Goal: Task Accomplishment & Management: Complete application form

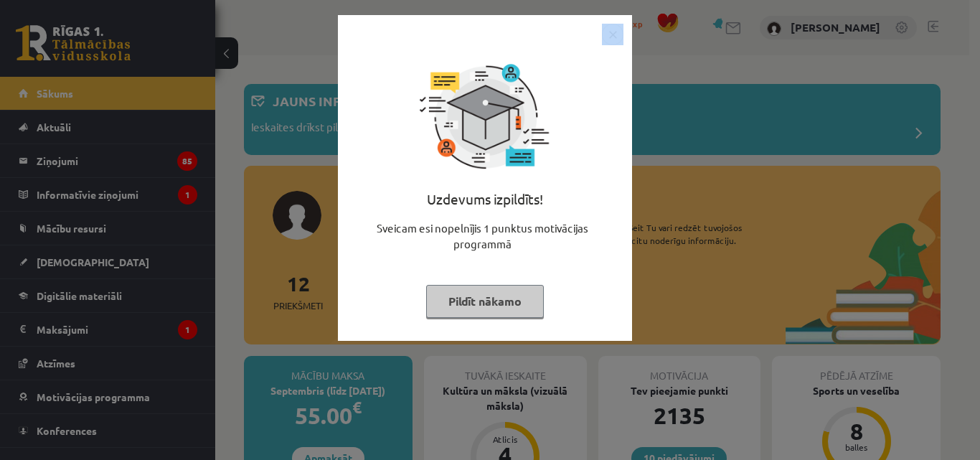
drag, startPoint x: 608, startPoint y: 47, endPoint x: 612, endPoint y: 39, distance: 8.4
click at [612, 39] on div "Uzdevums izpildīts! Sveicam esi nopelnījis 1 punktus motivācijas programmā Pild…" at bounding box center [485, 178] width 294 height 326
click at [612, 39] on img "Close" at bounding box center [613, 35] width 22 height 22
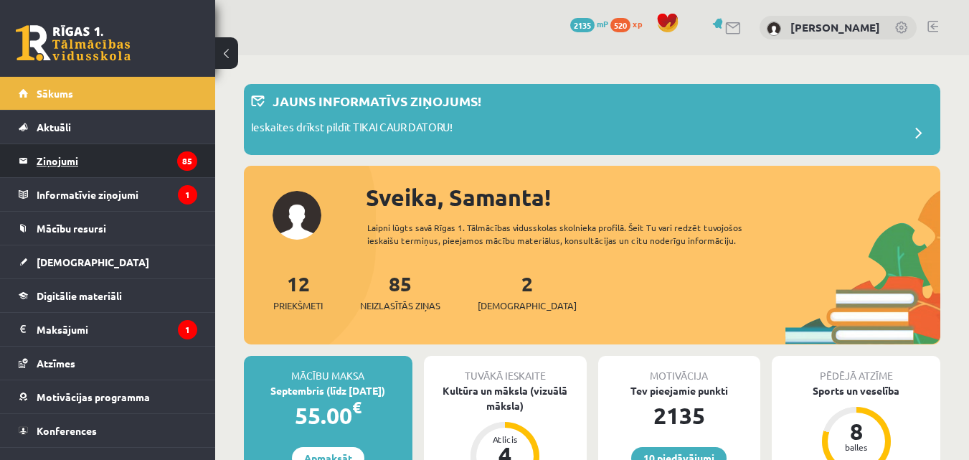
click at [103, 149] on legend "Ziņojumi 85" at bounding box center [117, 160] width 161 height 33
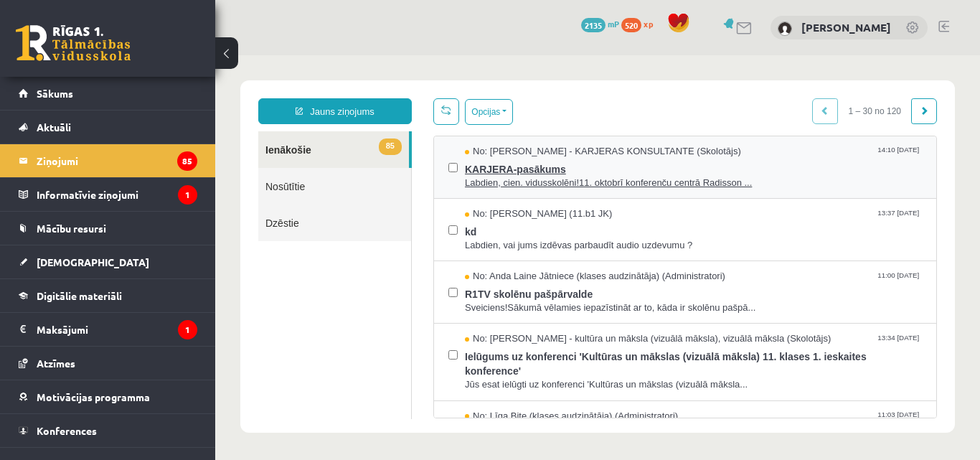
click at [578, 177] on span "Labdien, cien. vidusskolēni!11. oktobrī konferenču centrā Radisson ..." at bounding box center [693, 184] width 457 height 14
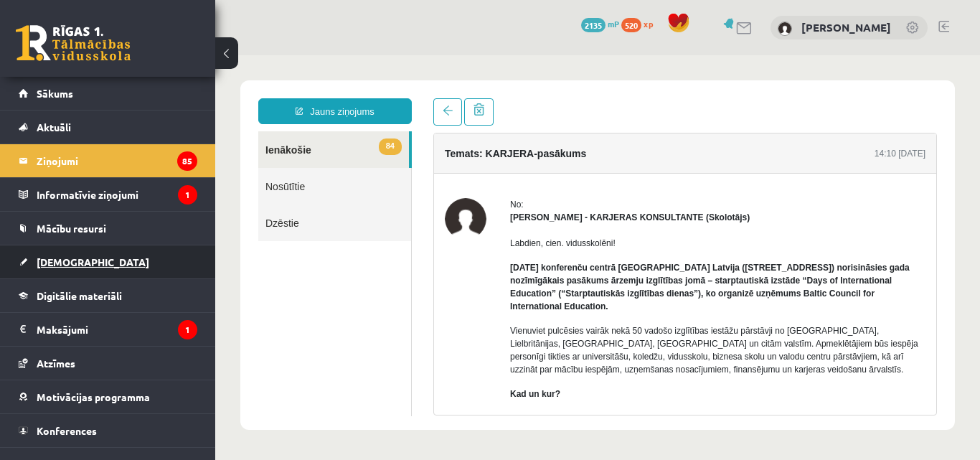
click at [69, 265] on span "[DEMOGRAPHIC_DATA]" at bounding box center [93, 261] width 113 height 13
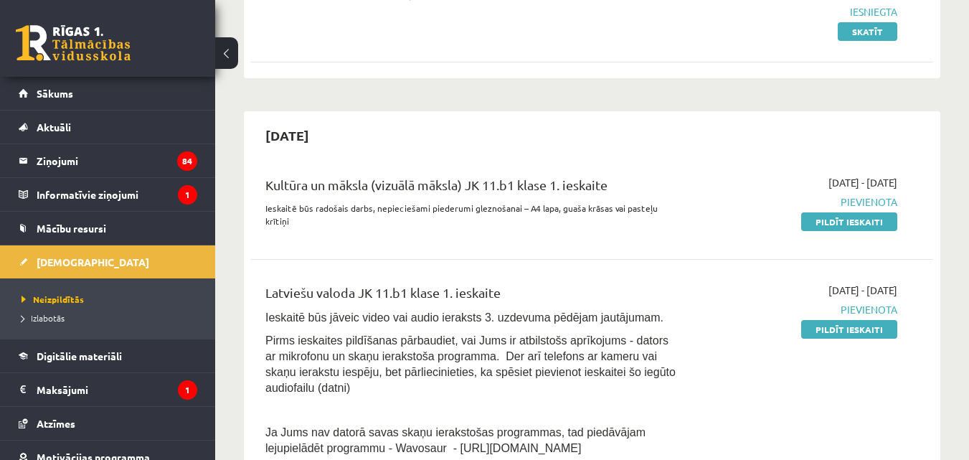
scroll to position [235, 0]
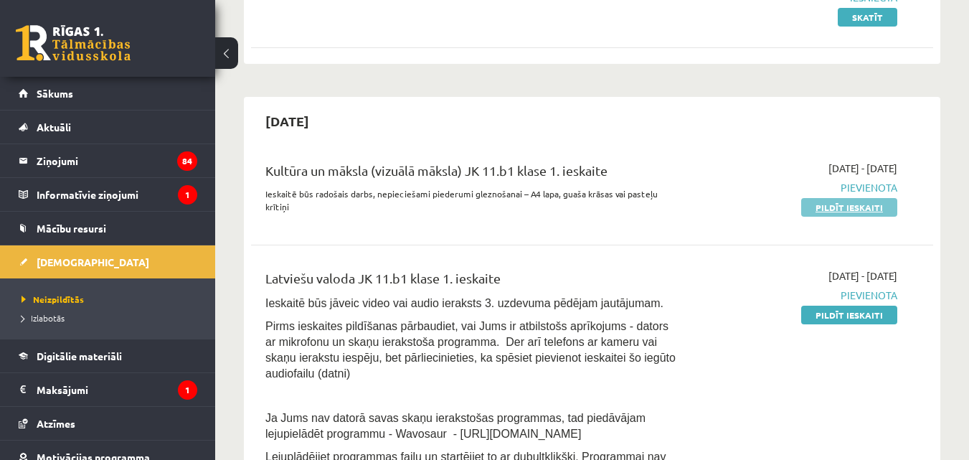
click at [836, 204] on link "Pildīt ieskaiti" at bounding box center [849, 207] width 96 height 19
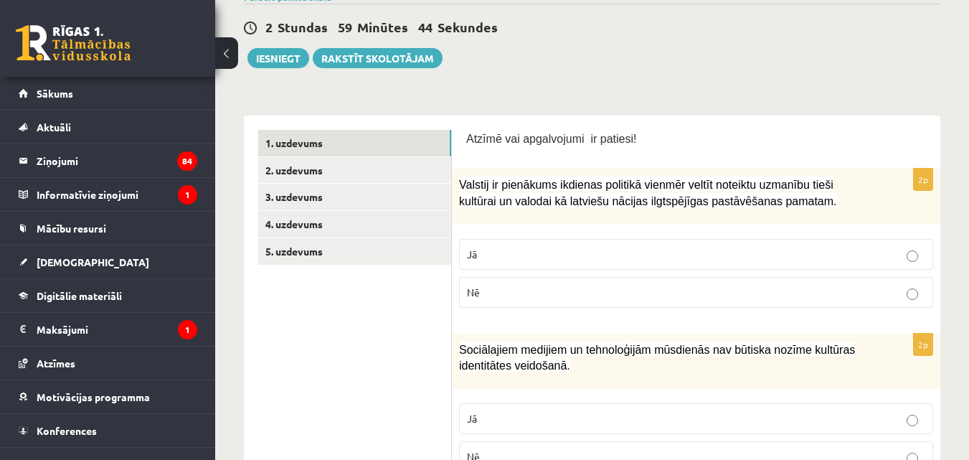
scroll to position [158, 0]
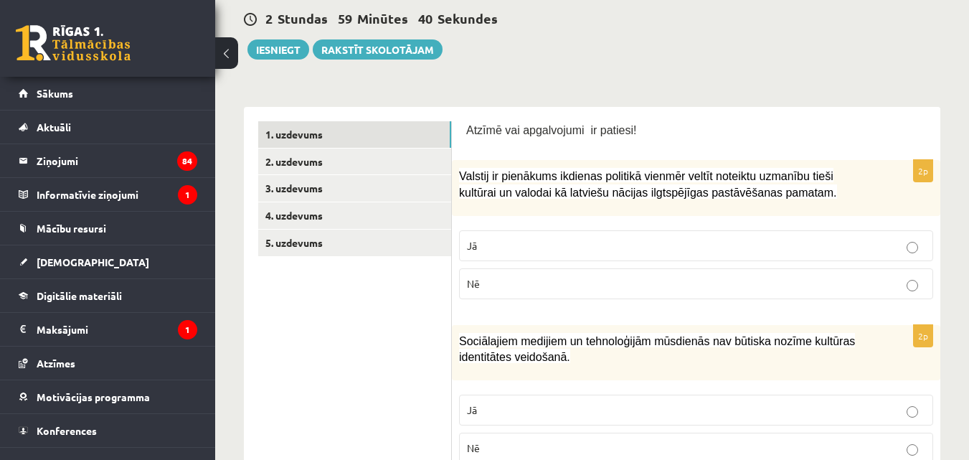
click at [628, 253] on p "Jā" at bounding box center [696, 245] width 458 height 15
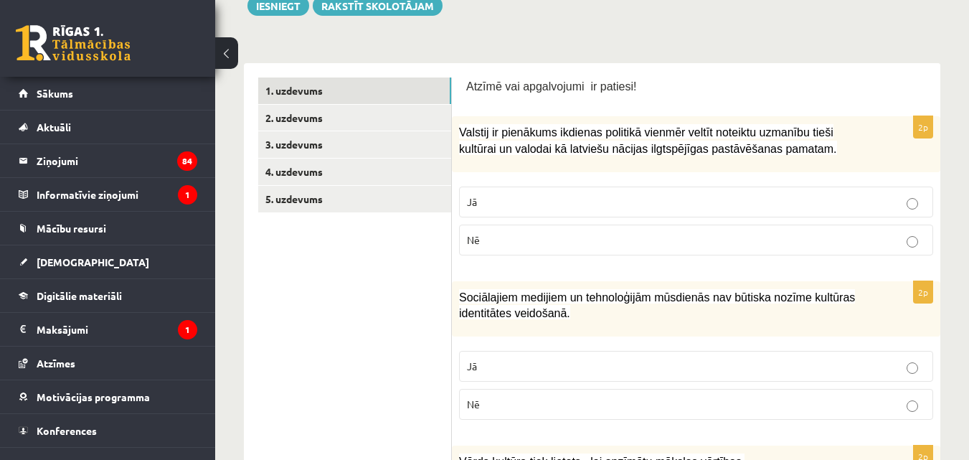
scroll to position [224, 0]
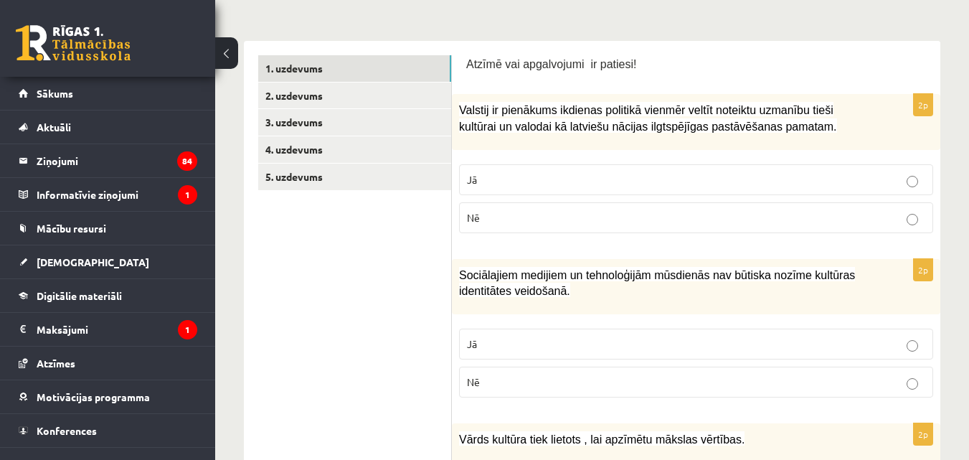
click at [624, 380] on p "Nē" at bounding box center [696, 382] width 458 height 15
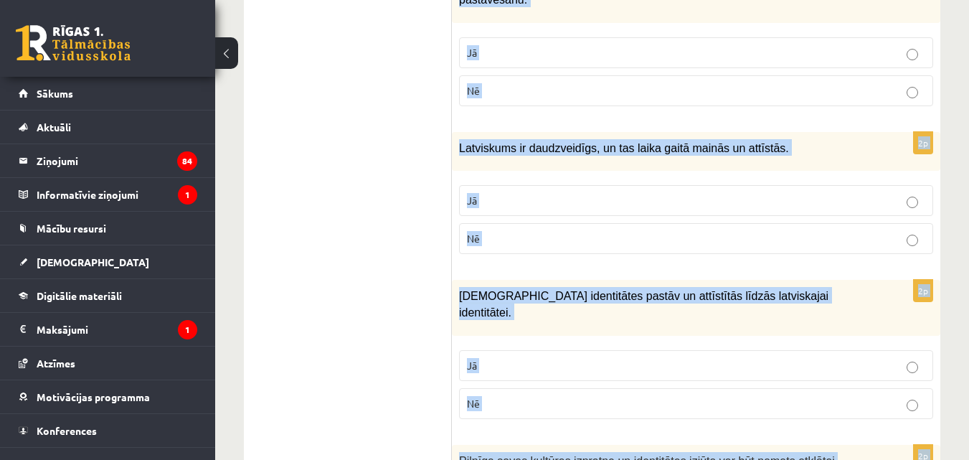
scroll to position [2192, 0]
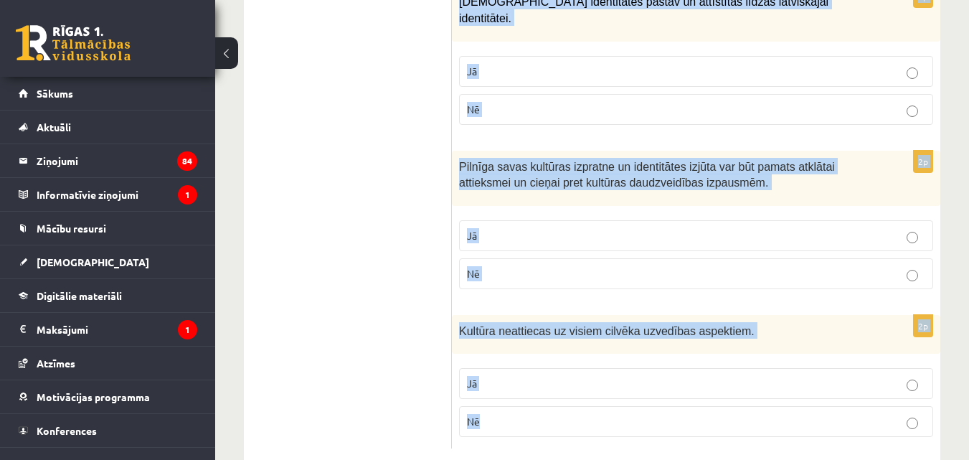
drag, startPoint x: 458, startPoint y: 331, endPoint x: 532, endPoint y: 390, distance: 94.4
copy form "Loremip do sitametco adipisci elitsedd eiusmod tempor incididu utlabore etdol m…"
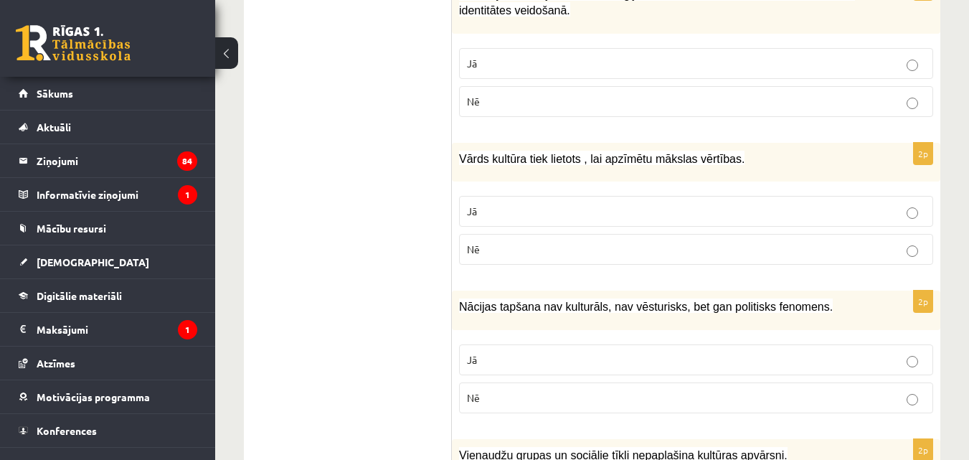
scroll to position [570, 0]
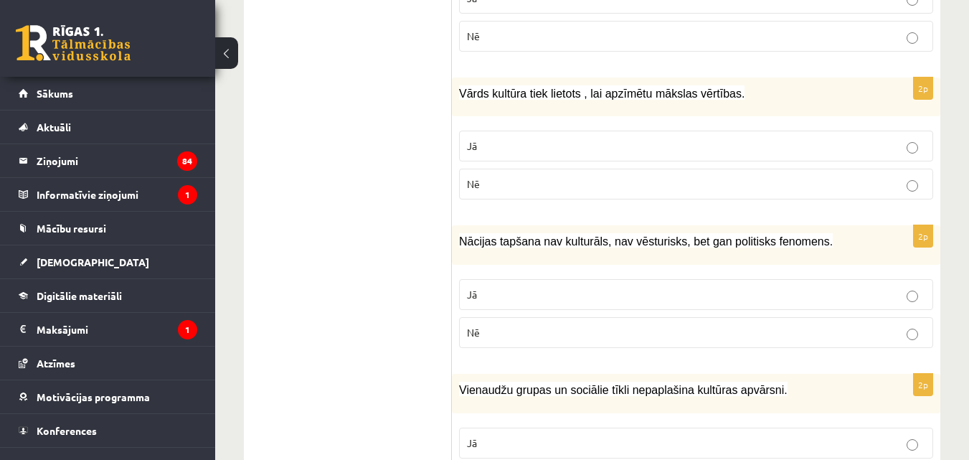
click at [857, 136] on label "Jā" at bounding box center [696, 146] width 474 height 31
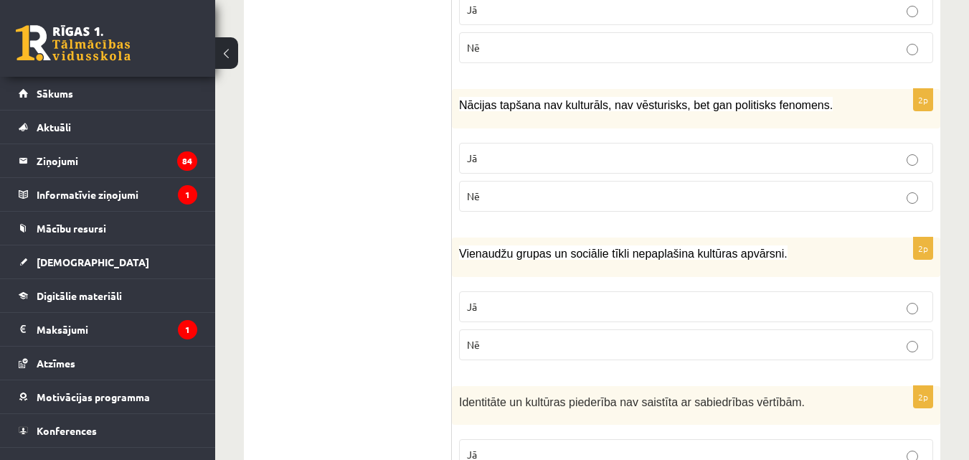
scroll to position [715, 0]
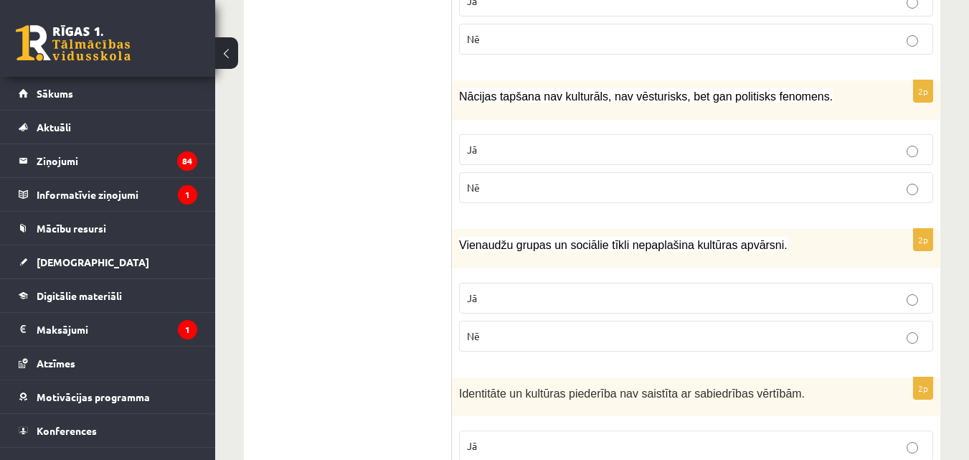
click at [614, 179] on label "Nē" at bounding box center [696, 187] width 474 height 31
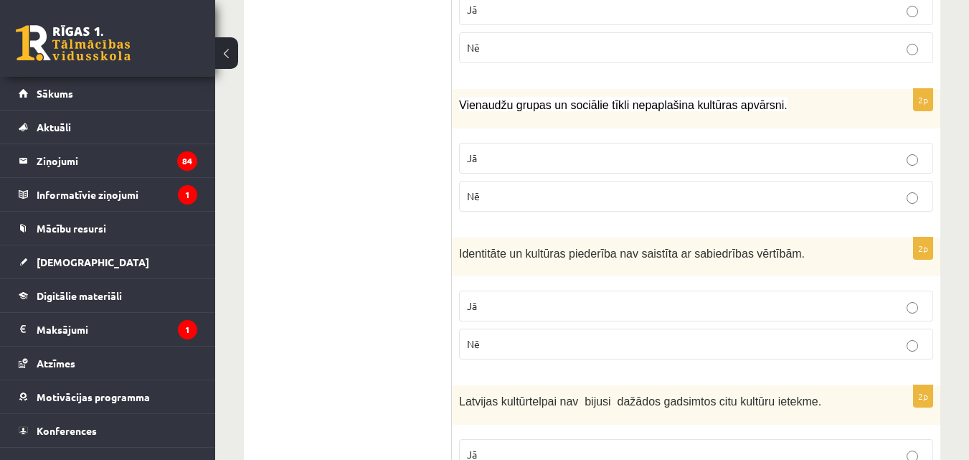
scroll to position [877, 0]
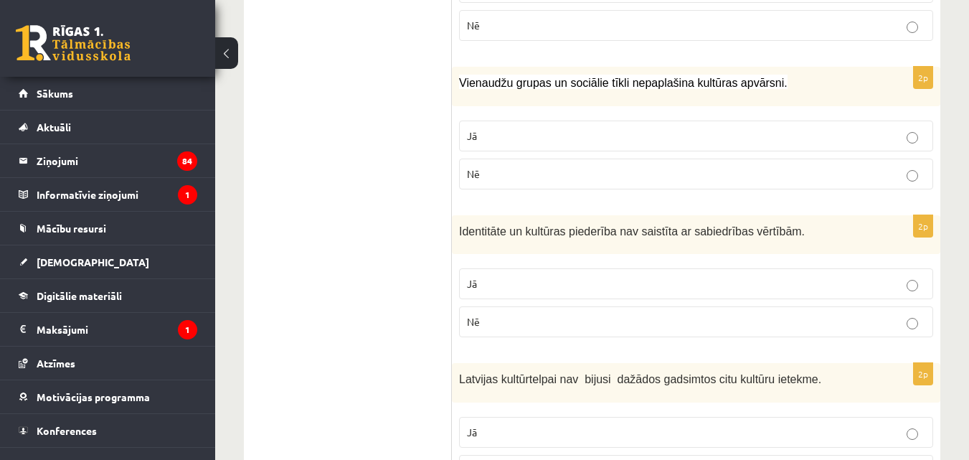
drag, startPoint x: 565, startPoint y: 167, endPoint x: 577, endPoint y: 170, distance: 12.5
click at [577, 170] on p "Nē" at bounding box center [696, 173] width 458 height 15
click at [834, 323] on p "Nē" at bounding box center [696, 321] width 458 height 15
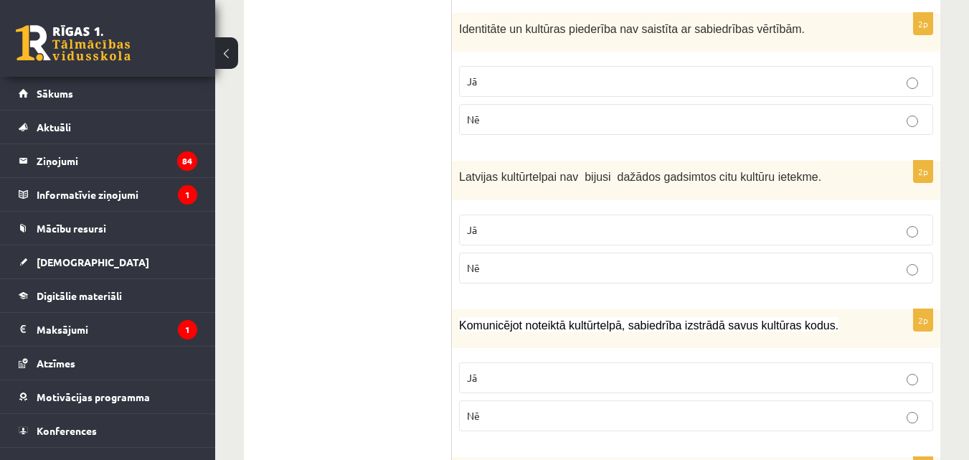
scroll to position [1075, 0]
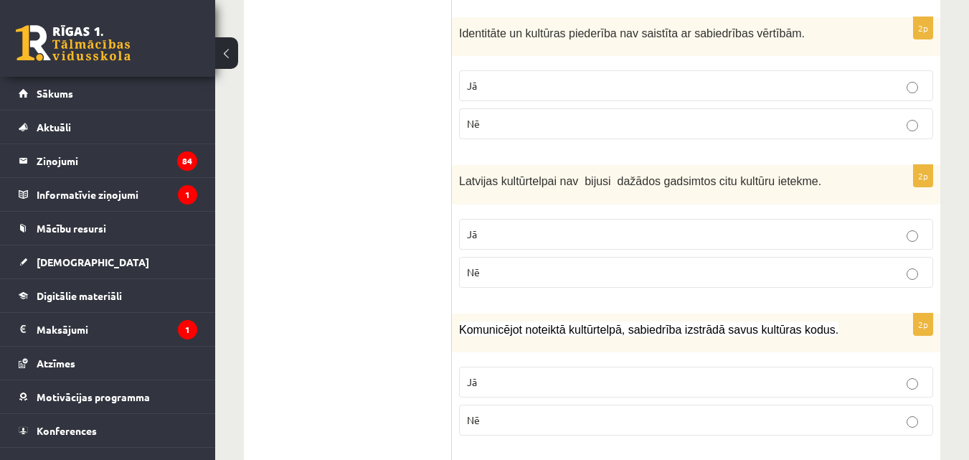
click at [856, 281] on label "Nē" at bounding box center [696, 272] width 474 height 31
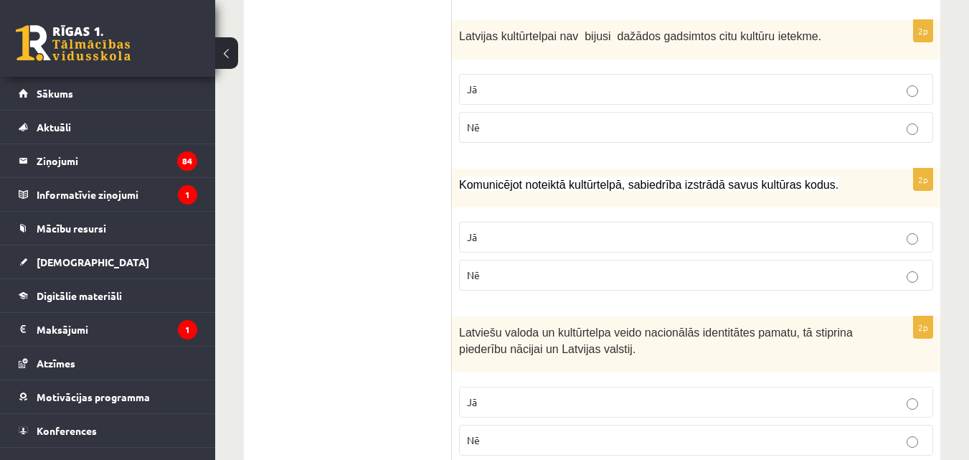
scroll to position [1224, 0]
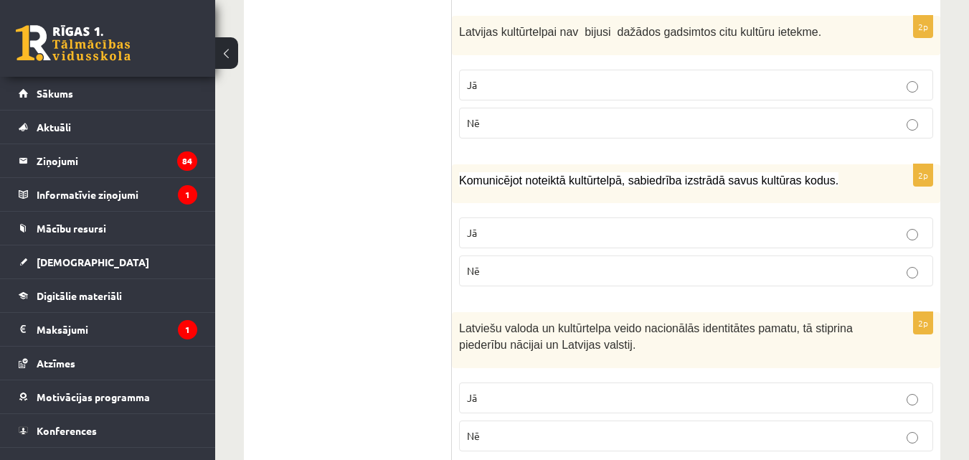
click at [903, 245] on label "Jā" at bounding box center [696, 232] width 474 height 31
click at [895, 402] on p "Jā" at bounding box center [696, 397] width 458 height 15
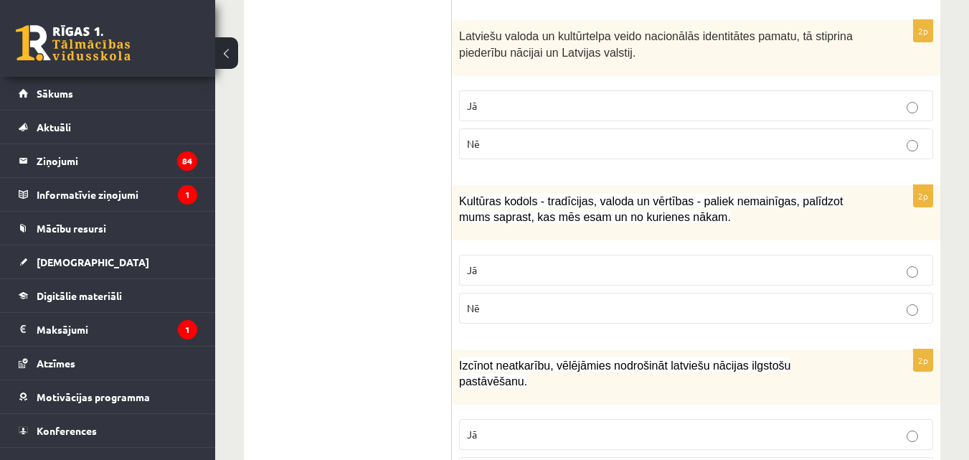
scroll to position [1556, 0]
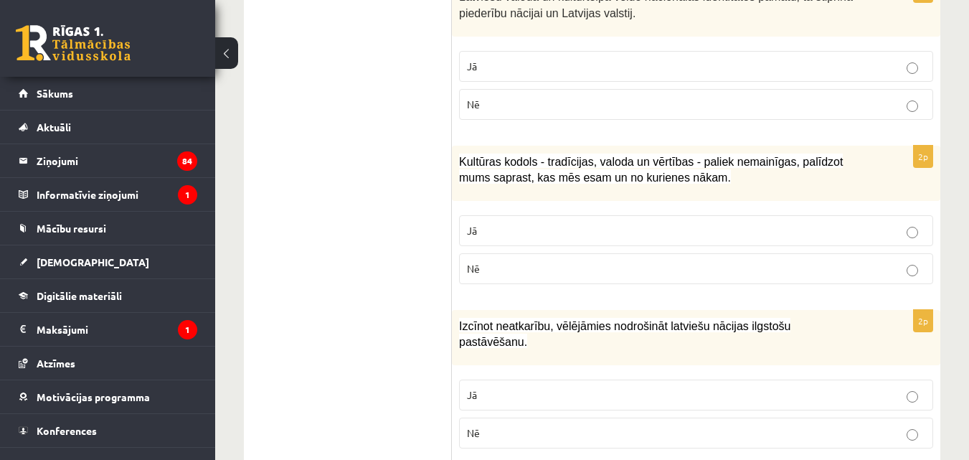
click at [905, 237] on p "Jā" at bounding box center [696, 230] width 458 height 15
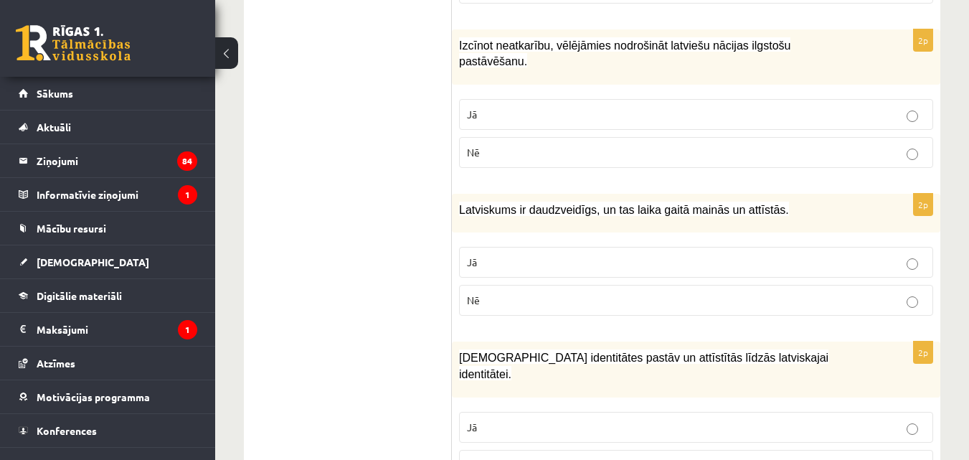
scroll to position [1827, 0]
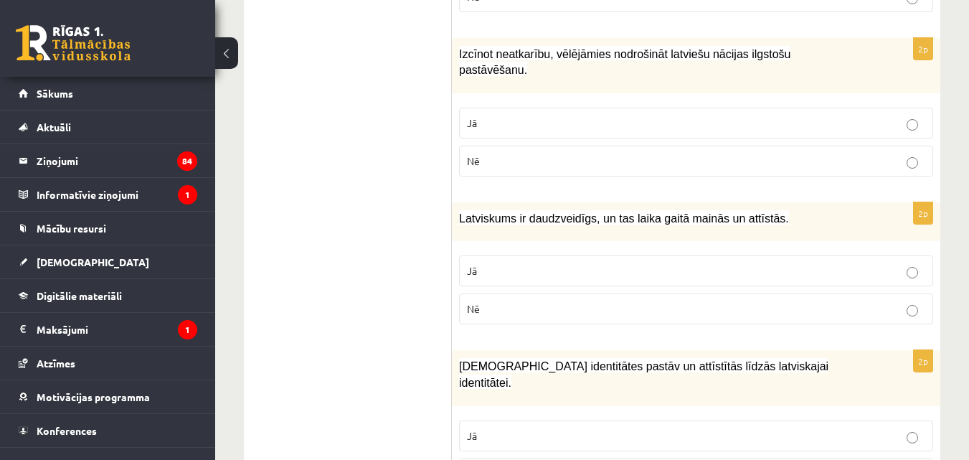
click at [877, 263] on p "Jā" at bounding box center [696, 270] width 458 height 15
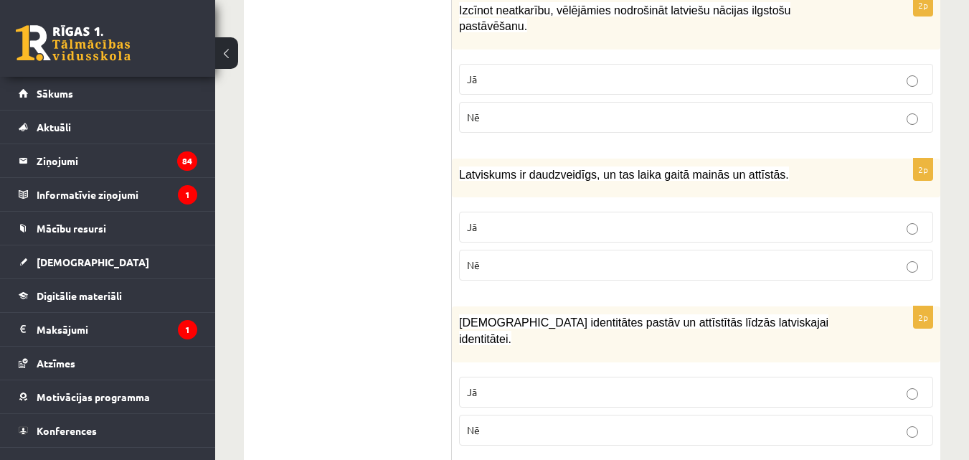
scroll to position [1919, 0]
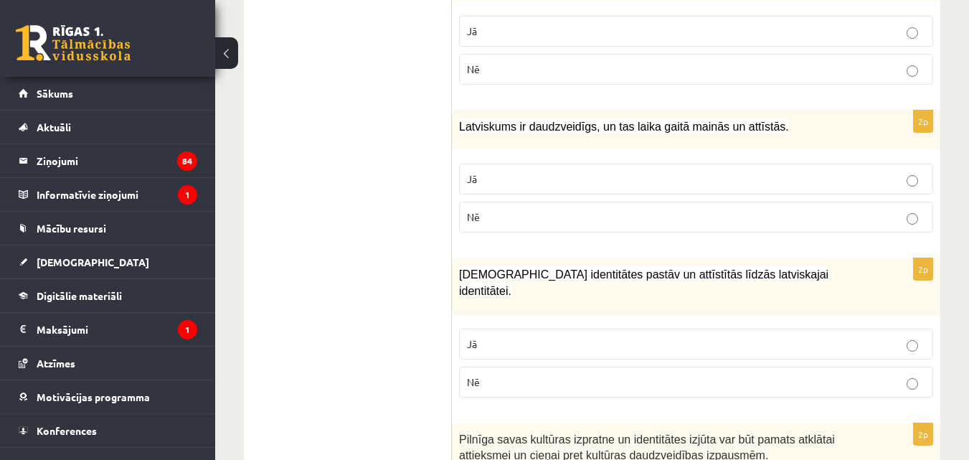
click at [926, 329] on label "Jā" at bounding box center [696, 344] width 474 height 31
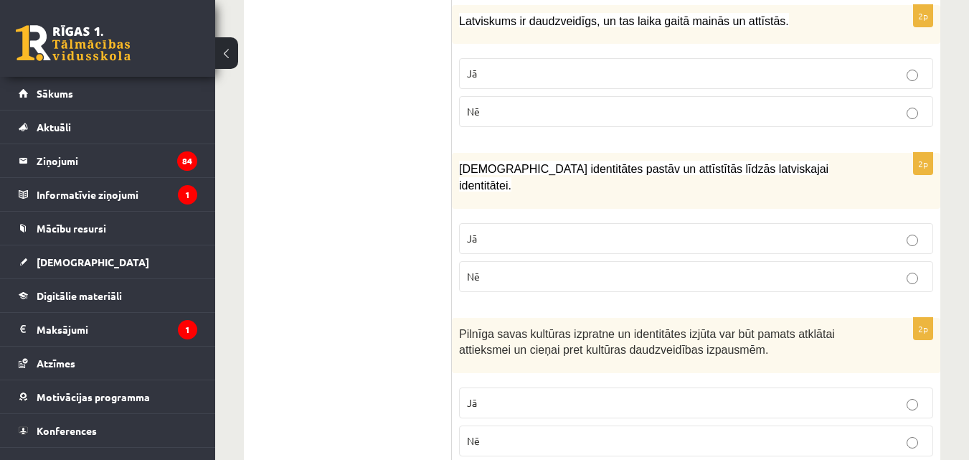
scroll to position [2033, 0]
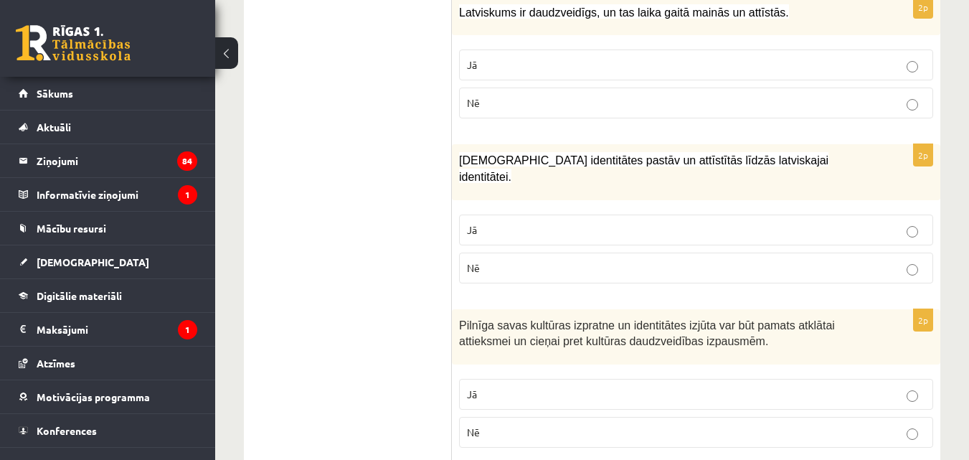
click at [918, 387] on p "Jā" at bounding box center [696, 394] width 458 height 15
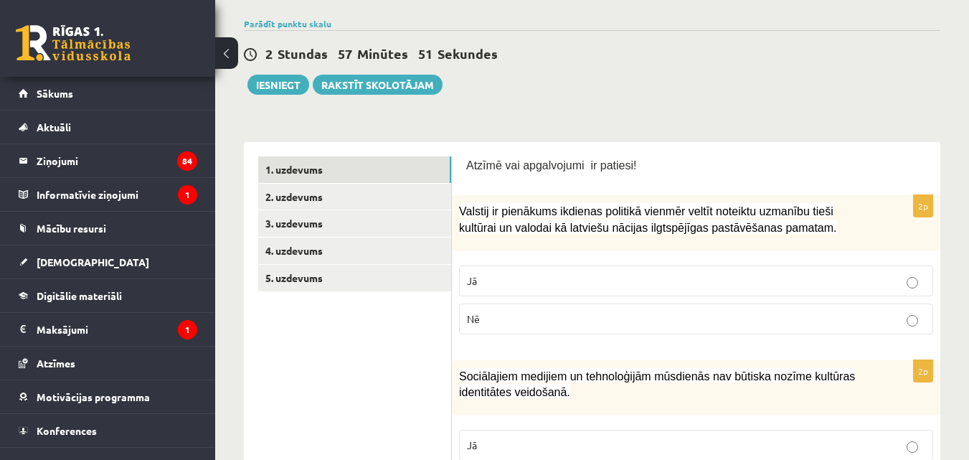
scroll to position [96, 0]
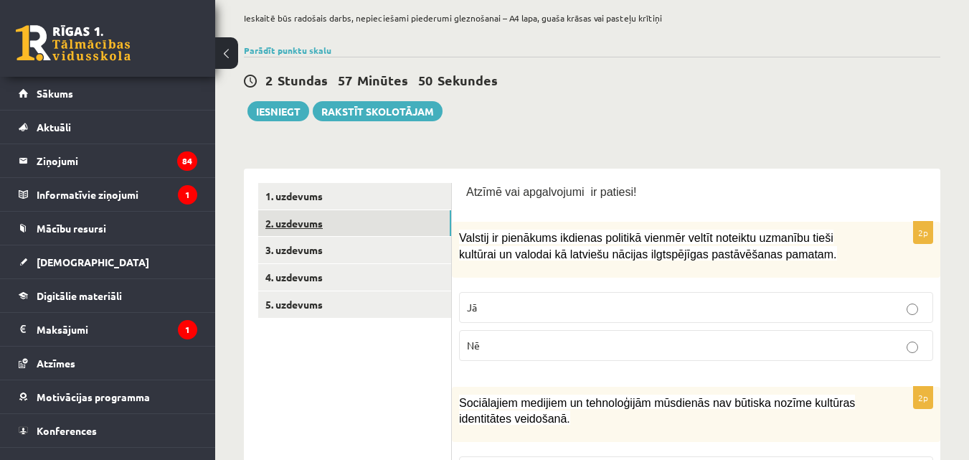
click at [321, 232] on link "2. uzdevums" at bounding box center [354, 223] width 193 height 27
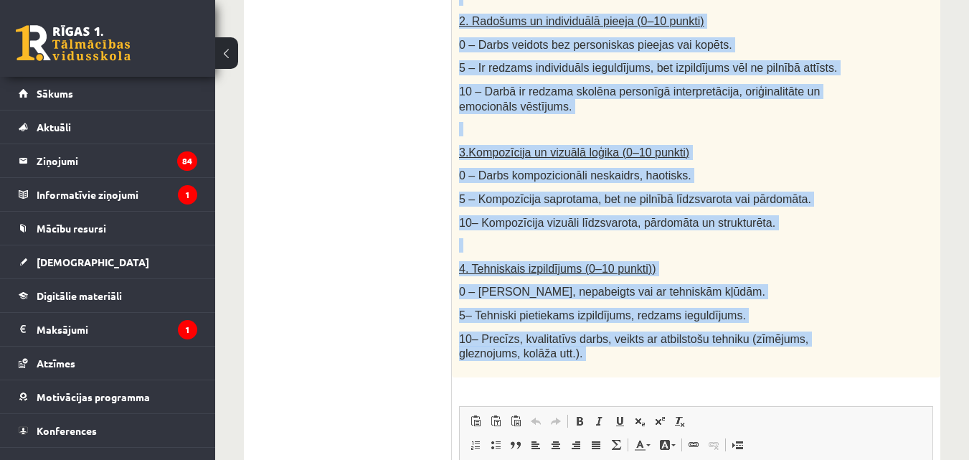
scroll to position [854, 0]
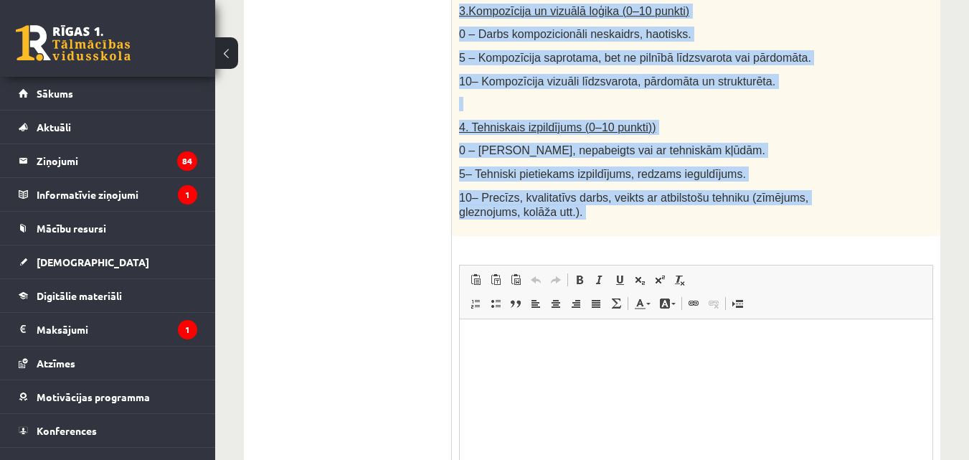
drag, startPoint x: 458, startPoint y: 37, endPoint x: 580, endPoint y: 210, distance: 212.2
click at [580, 210] on div "40p Radošs darbs. Izveido vizuālu mākslas darbu (zīmējumu, gleznu vai kolāžu), …" at bounding box center [696, 2] width 489 height 1124
copy div "Loremi dolor. Sitamet consect adipisc elits (doeiusmo, tempor inc utlabo), etd …"
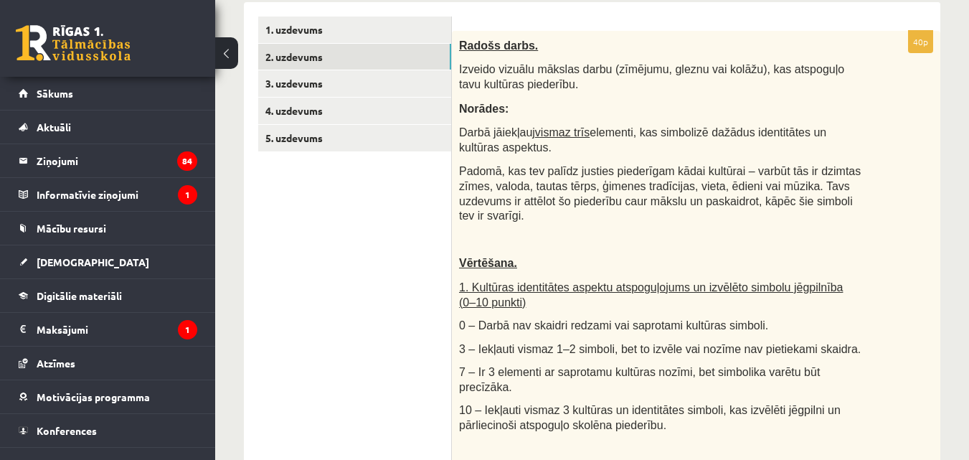
scroll to position [215, 0]
